Goal: Information Seeking & Learning: Learn about a topic

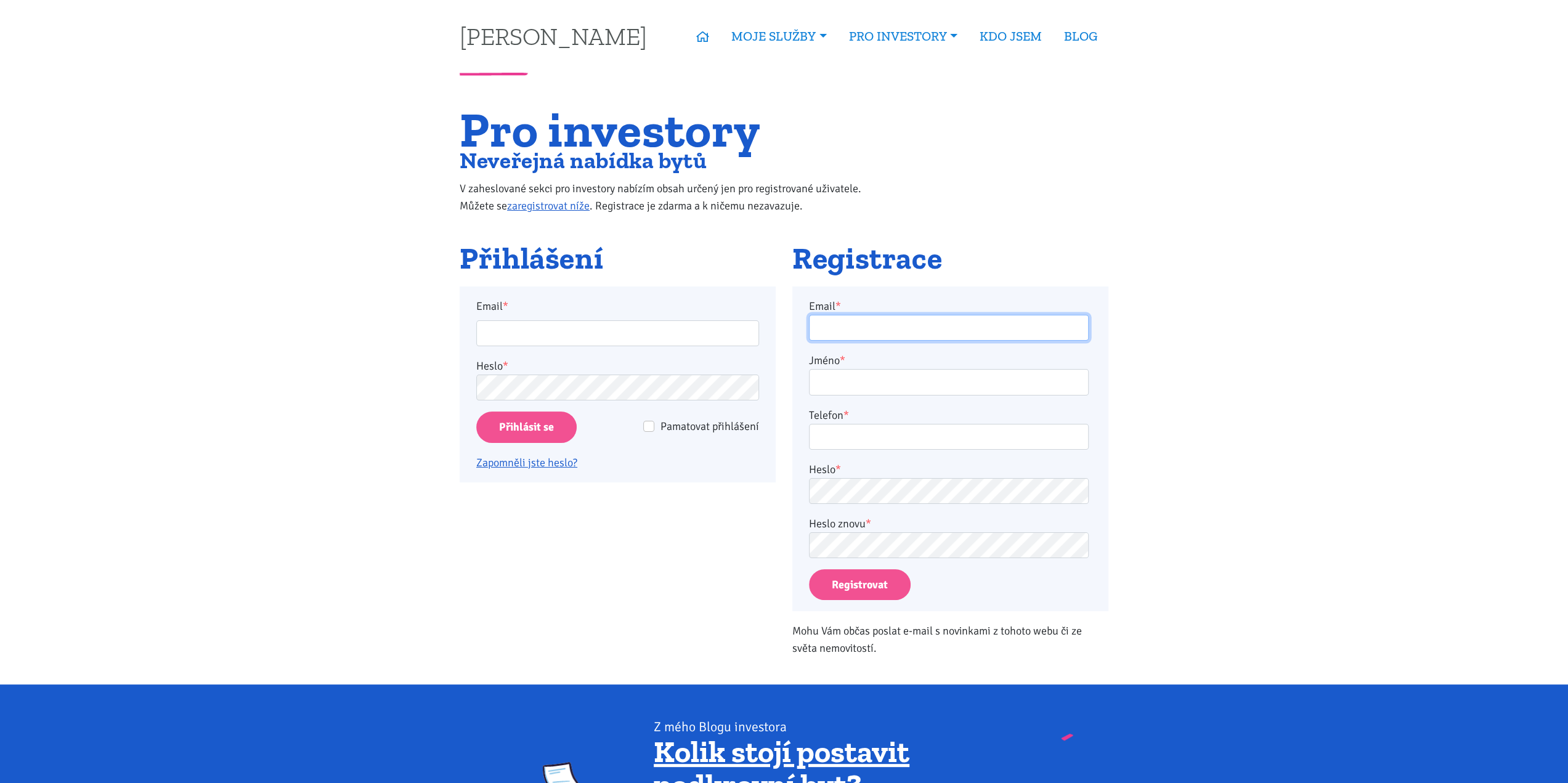
type input "[EMAIL_ADDRESS][DOMAIN_NAME]"
click at [487, 434] on input "Přihlásit se" at bounding box center [526, 428] width 101 height 32
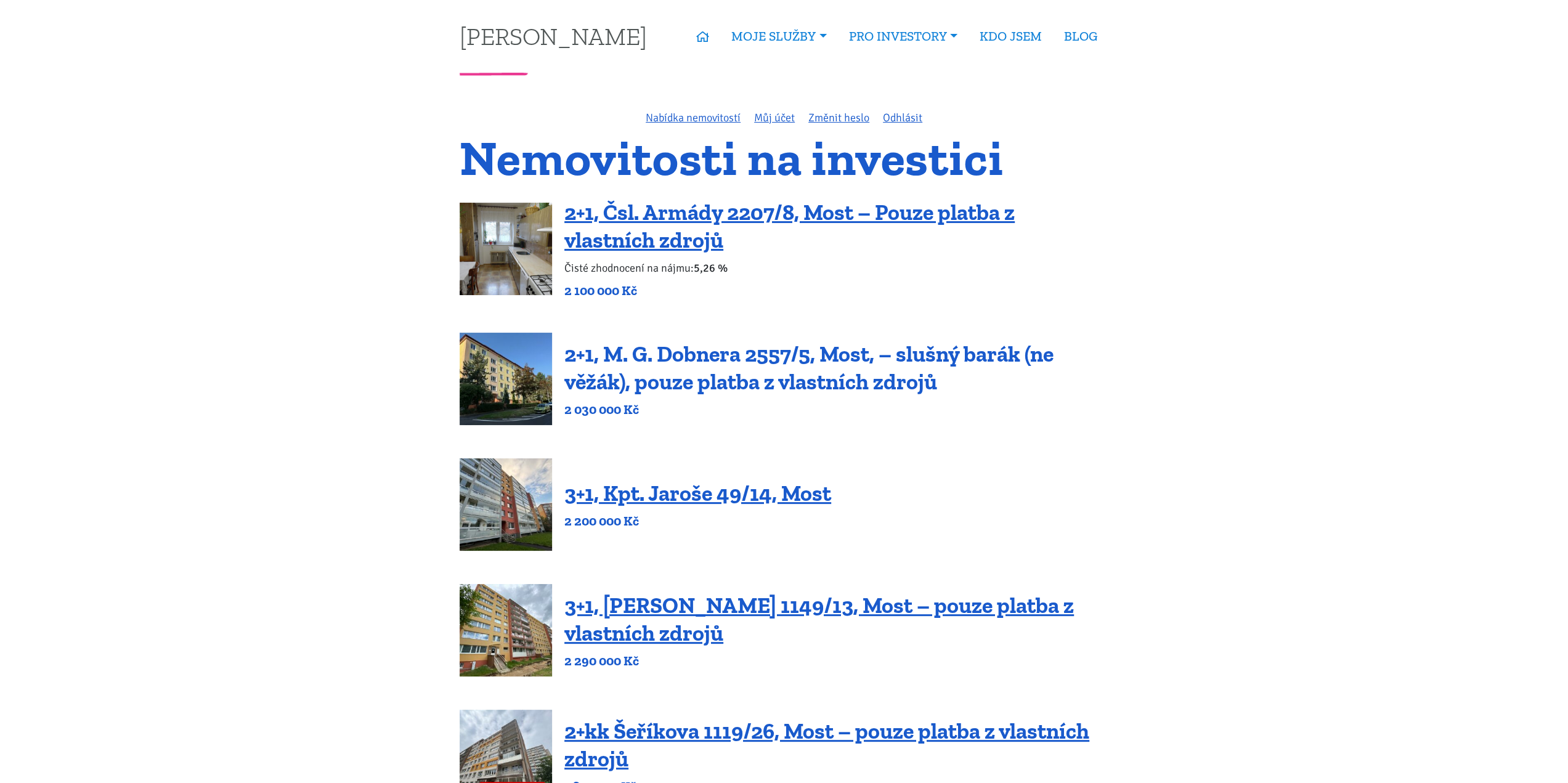
click at [881, 353] on link "2+1, M. G. Dobnera 2557/5, Most, – slušný barák (ne věžák), pouze platba z vlas…" at bounding box center [809, 368] width 489 height 54
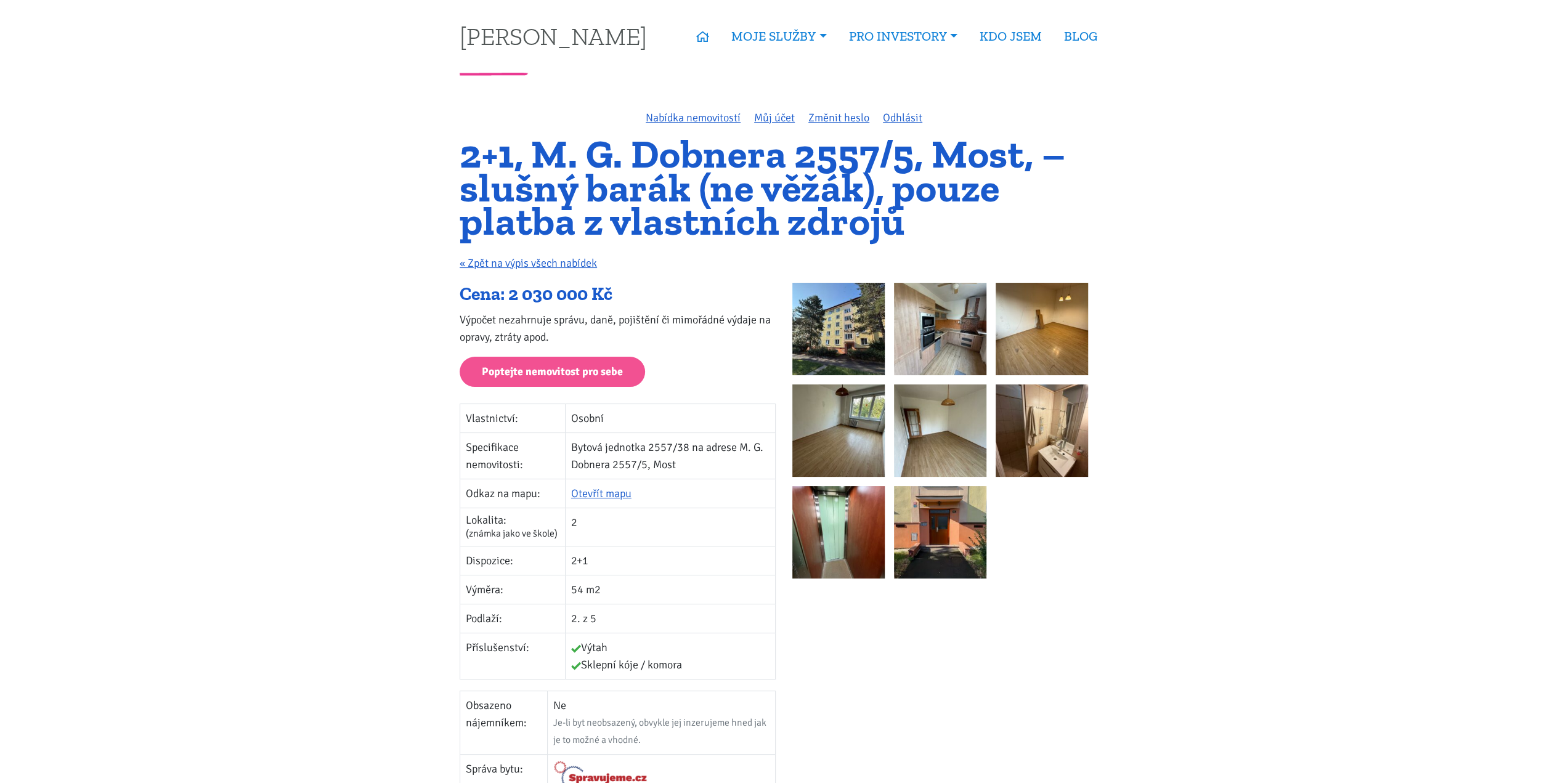
click at [876, 294] on img at bounding box center [838, 329] width 92 height 92
click at [939, 356] on img at bounding box center [939, 329] width 92 height 92
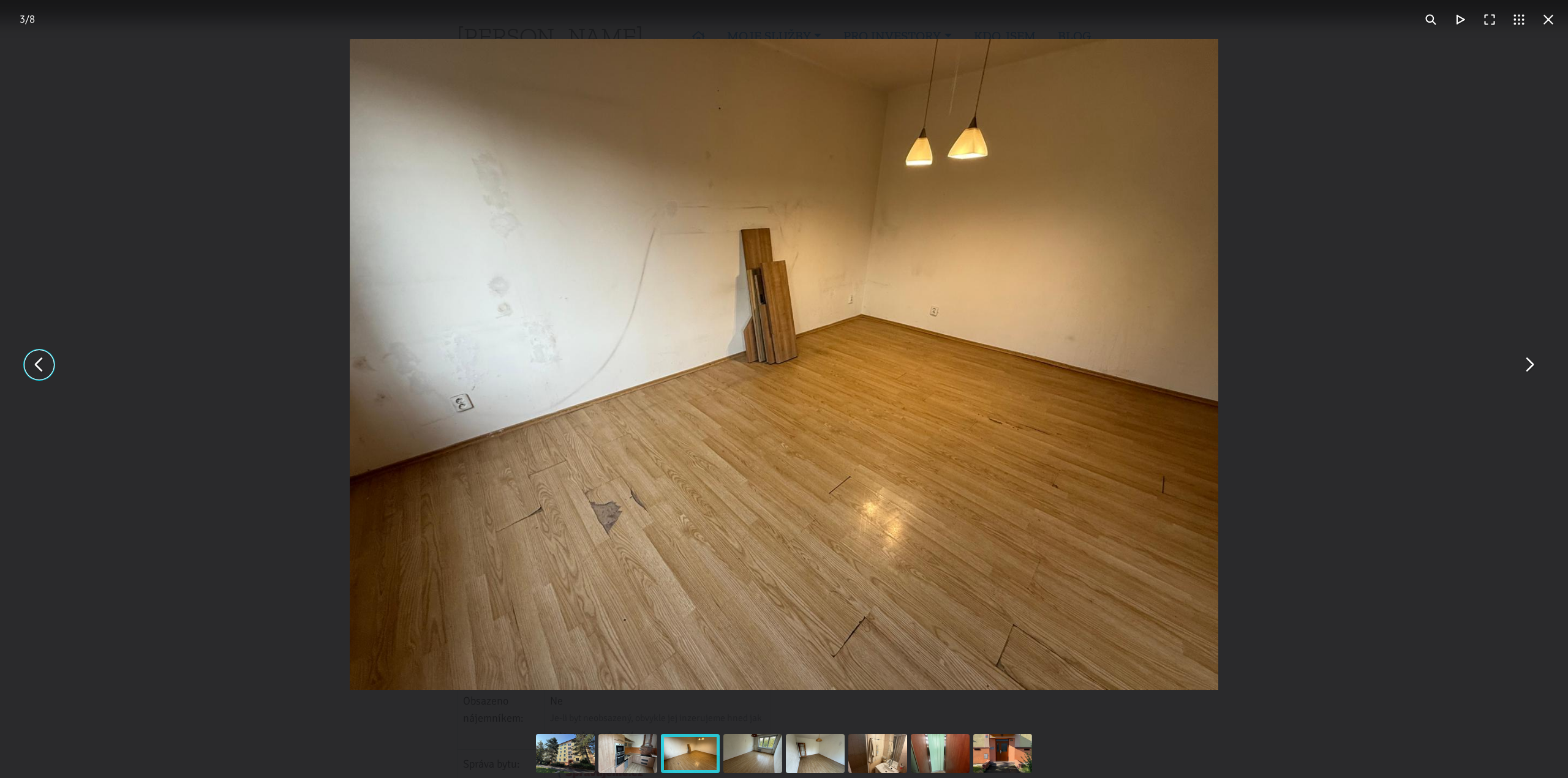
click at [1362, 265] on div "You can close this modal content with the ESC key" at bounding box center [784, 365] width 1568 height 729
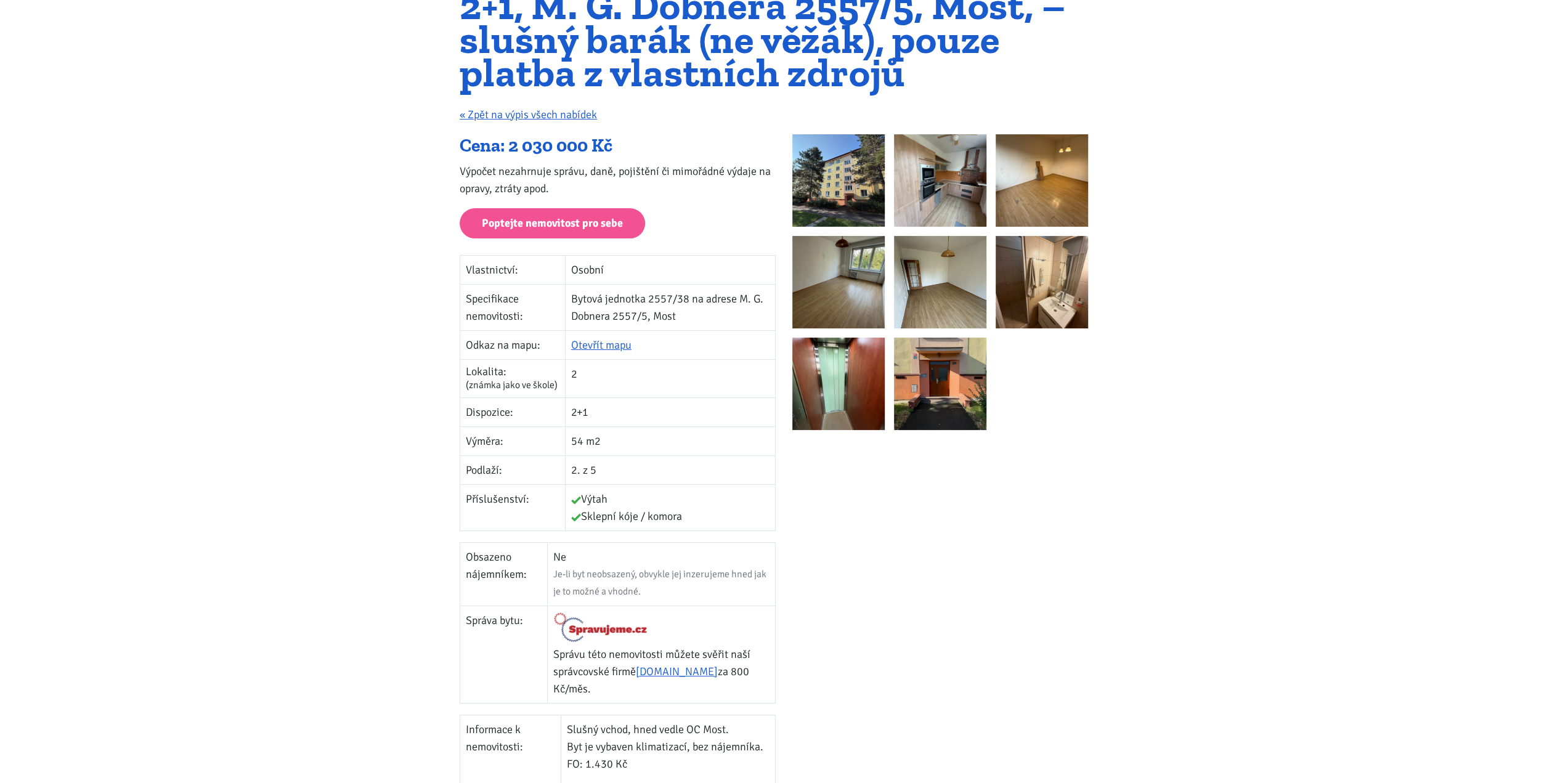
scroll to position [123, 0]
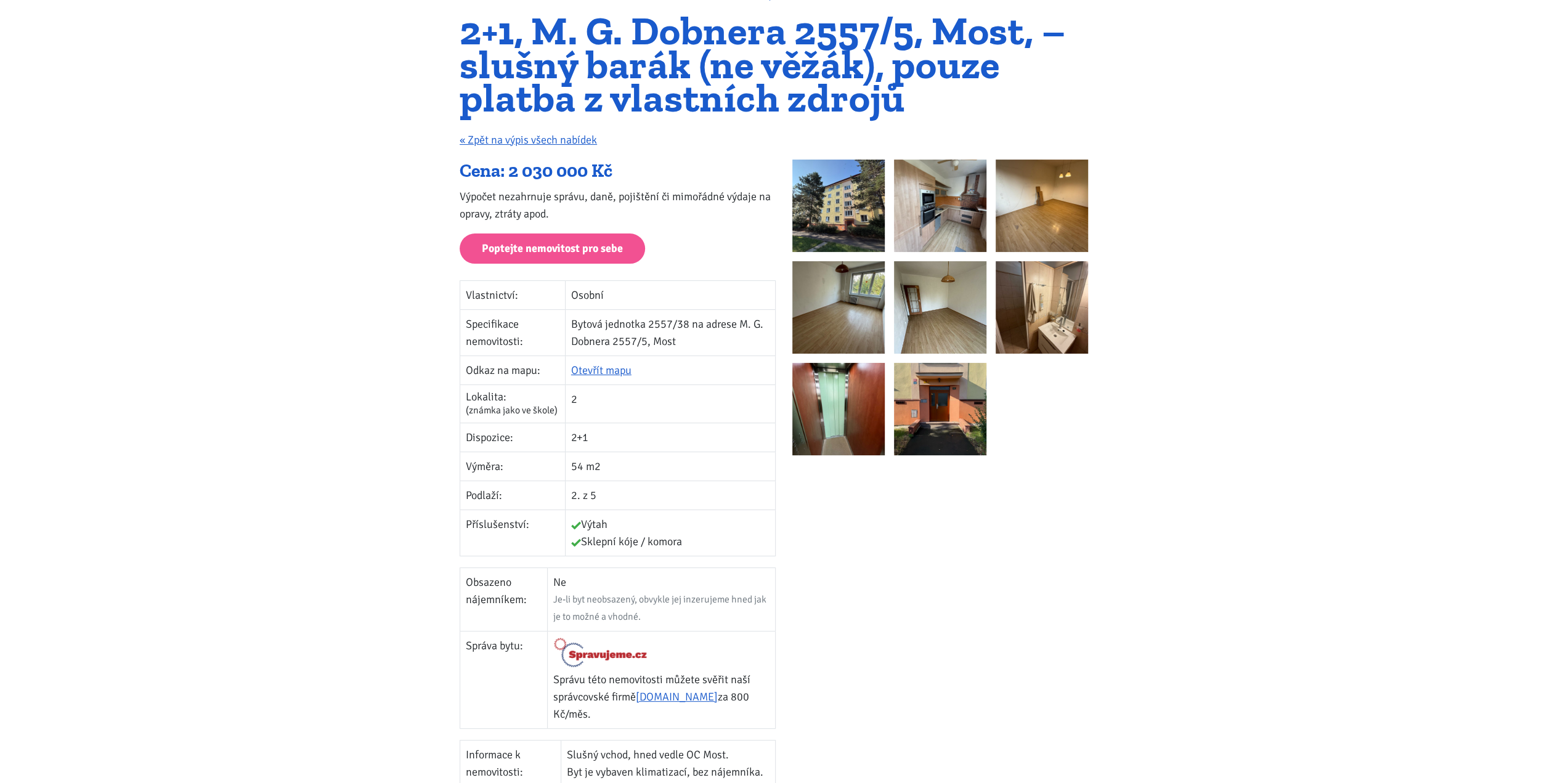
click at [818, 218] on img at bounding box center [838, 206] width 92 height 92
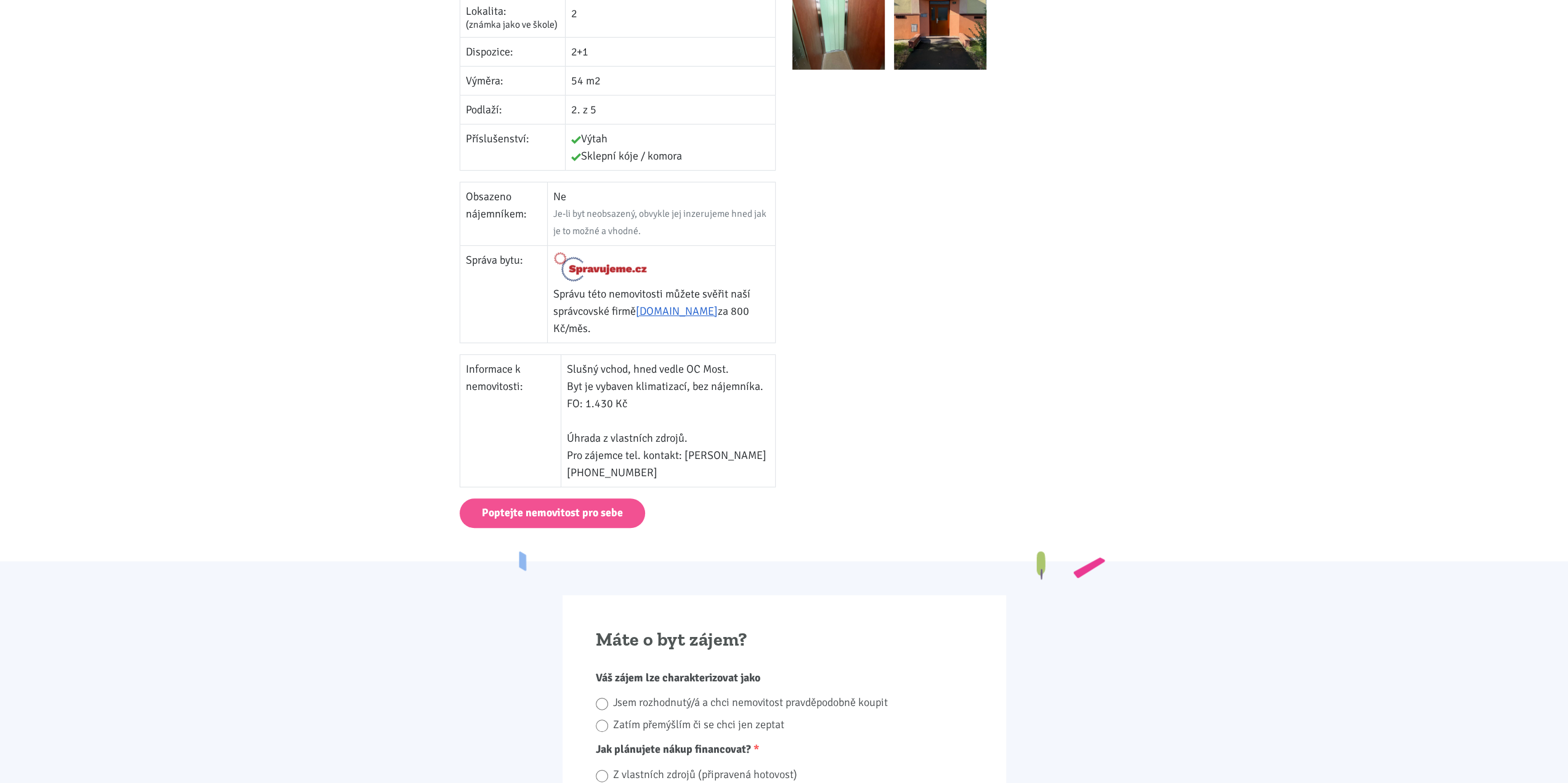
scroll to position [0, 0]
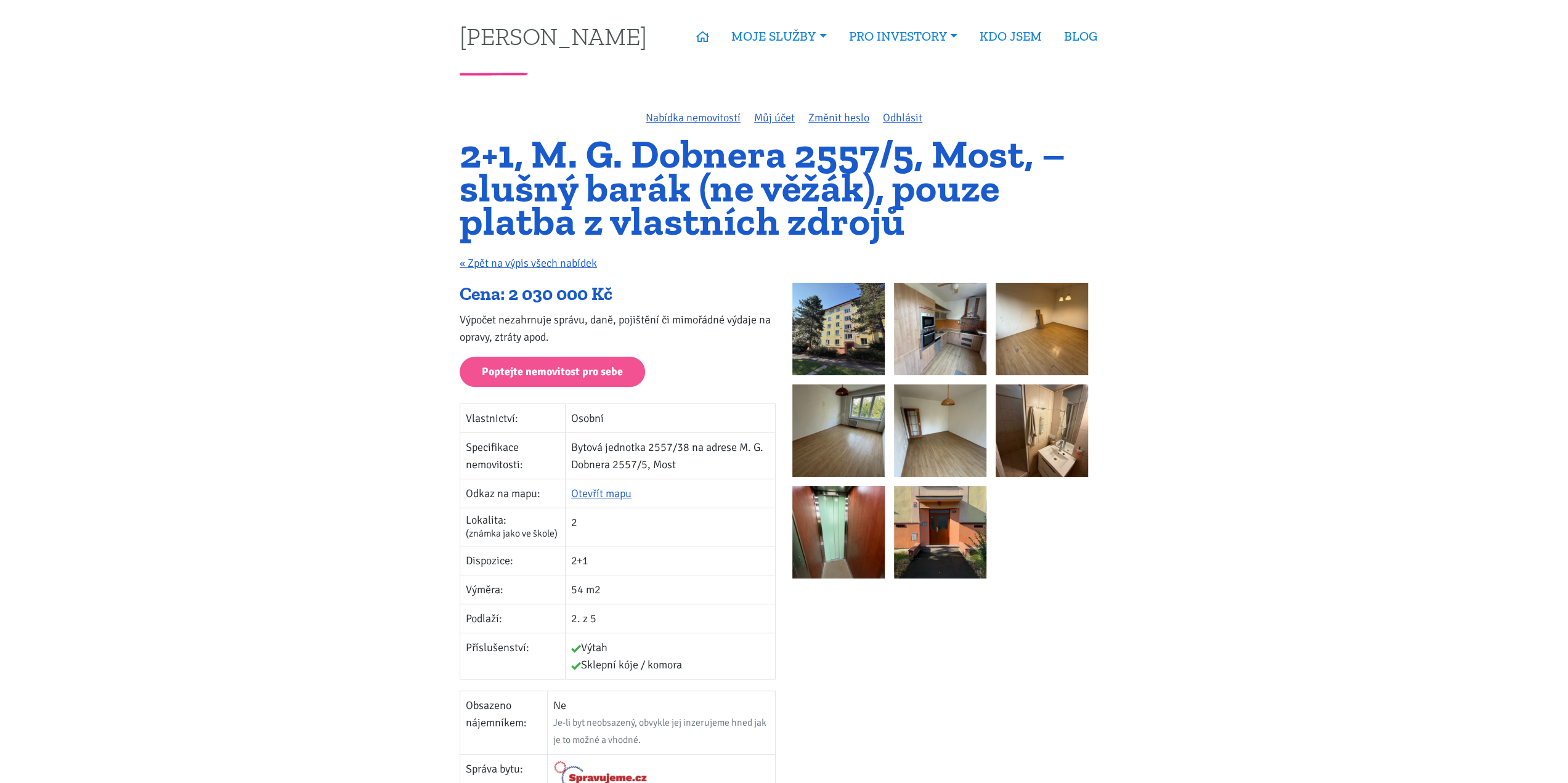
click at [1056, 459] on img at bounding box center [1041, 430] width 92 height 92
click at [863, 322] on img at bounding box center [838, 329] width 92 height 92
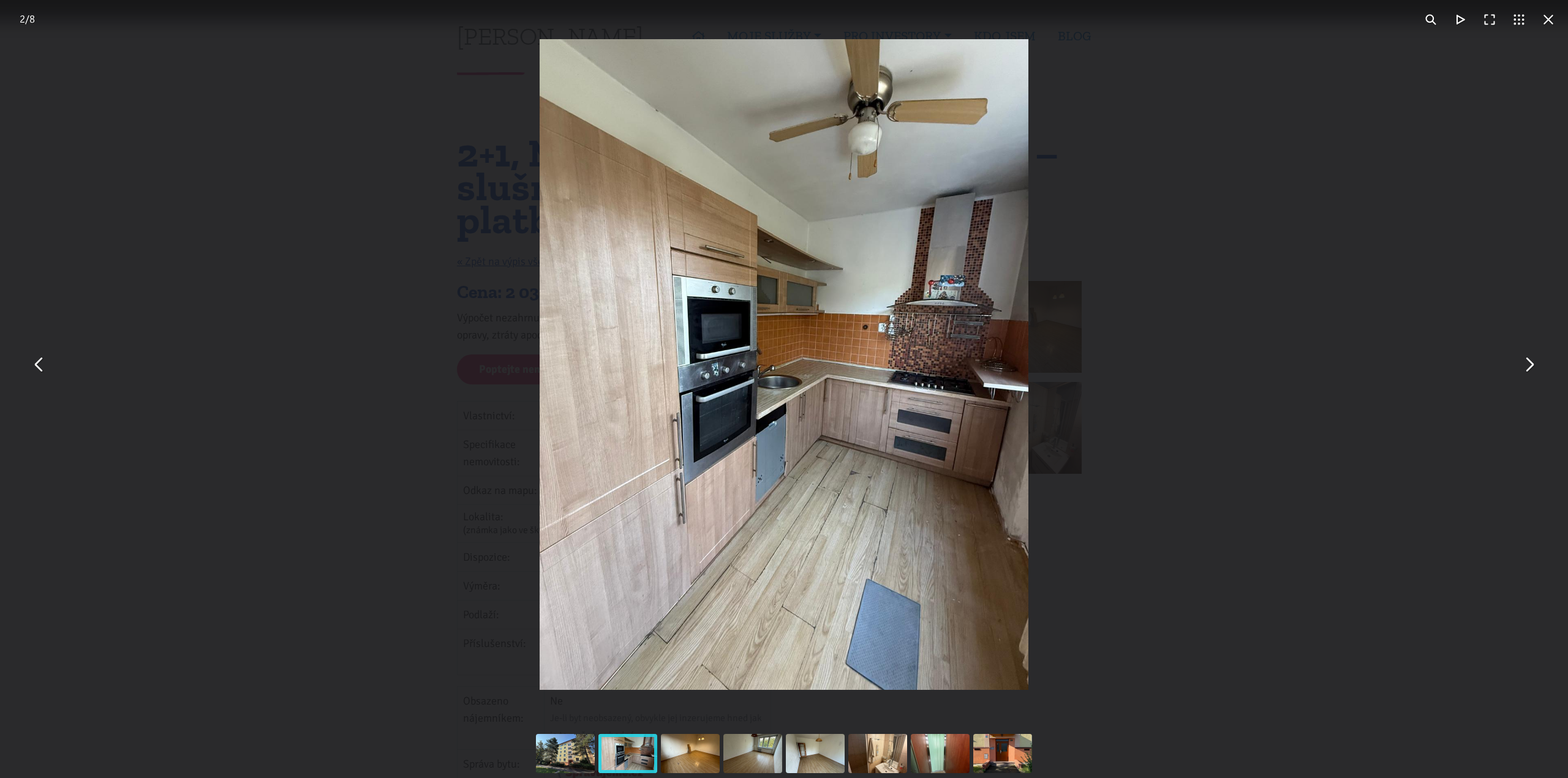
click at [886, 308] on img "You can close this modal content with the ESC key" at bounding box center [783, 364] width 489 height 651
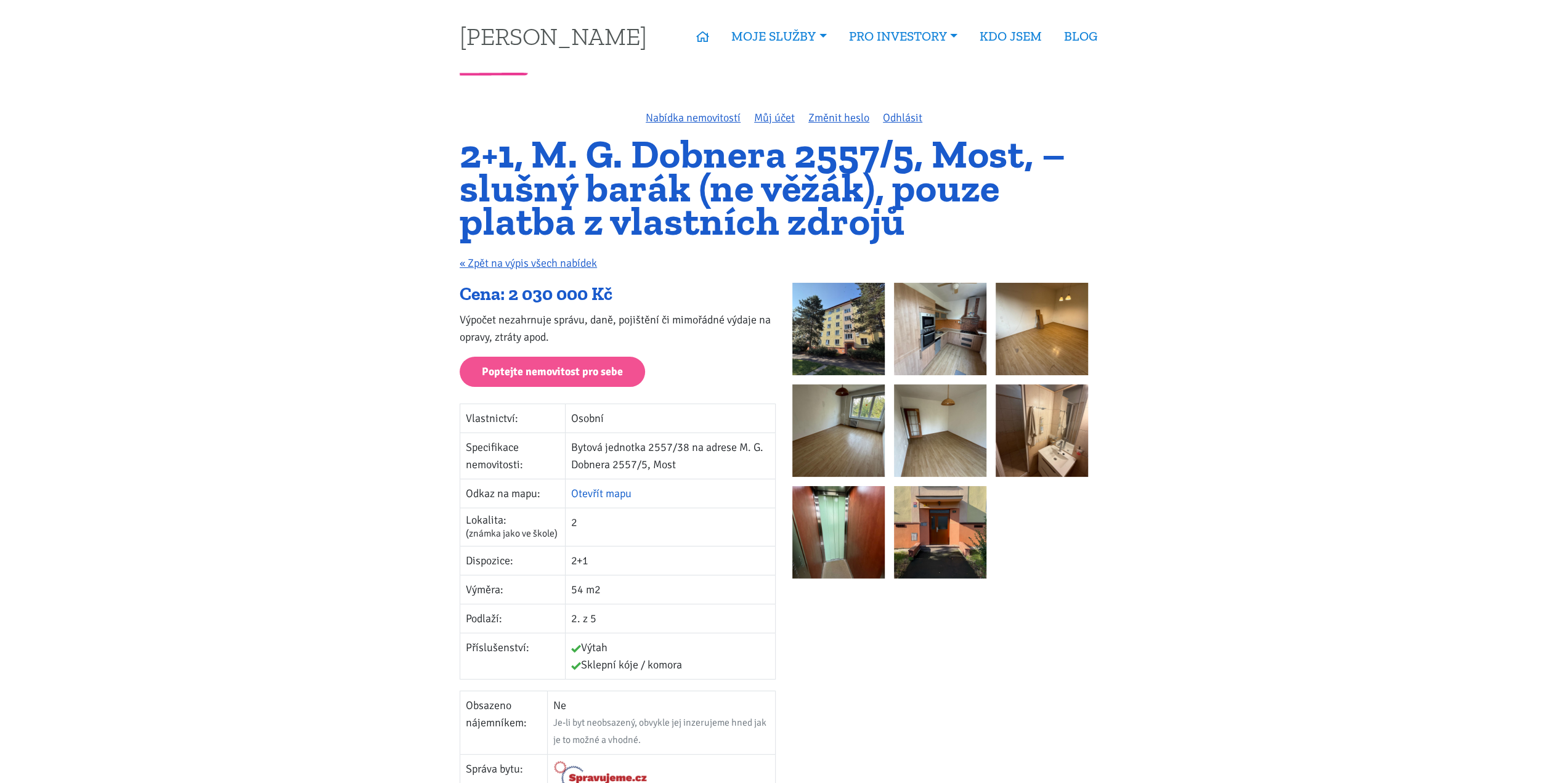
click at [597, 493] on link "Otevřít mapu" at bounding box center [601, 493] width 61 height 13
